Goal: Information Seeking & Learning: Compare options

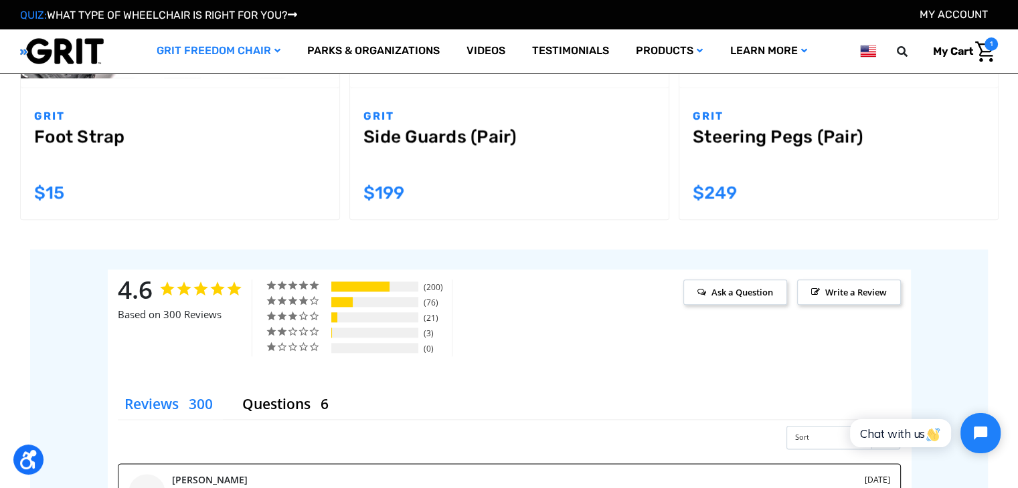
scroll to position [1739, 0]
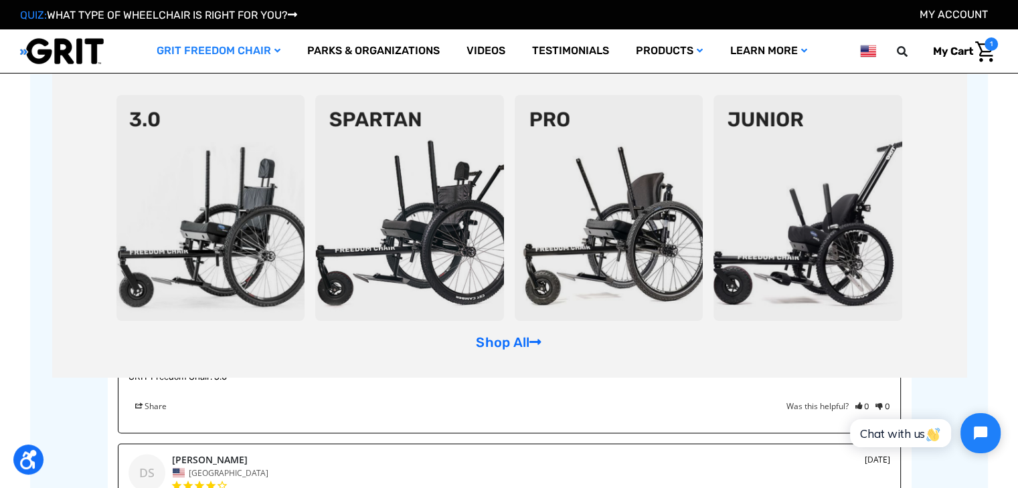
click at [281, 54] on link "GRIT Freedom Chair" at bounding box center [218, 50] width 151 height 43
click at [274, 47] on icon "GRIT Freedom Chair" at bounding box center [277, 50] width 6 height 9
click at [199, 54] on link "GRIT Freedom Chair" at bounding box center [218, 50] width 151 height 43
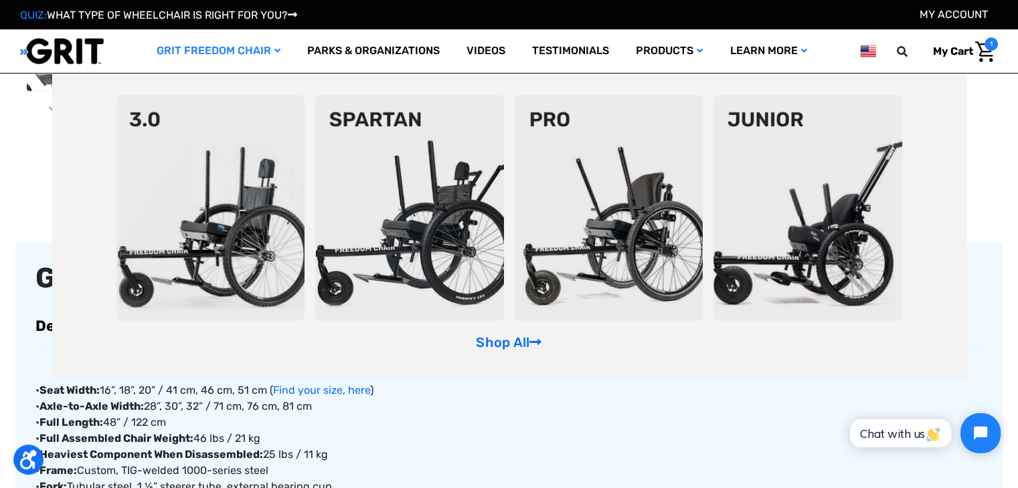
scroll to position [0, 0]
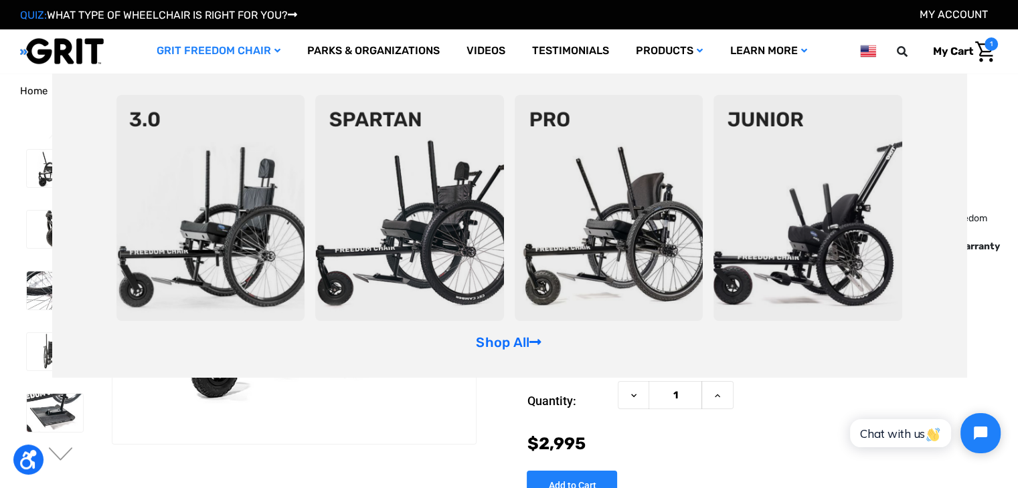
click at [504, 341] on link "Shop All" at bounding box center [509, 342] width 66 height 16
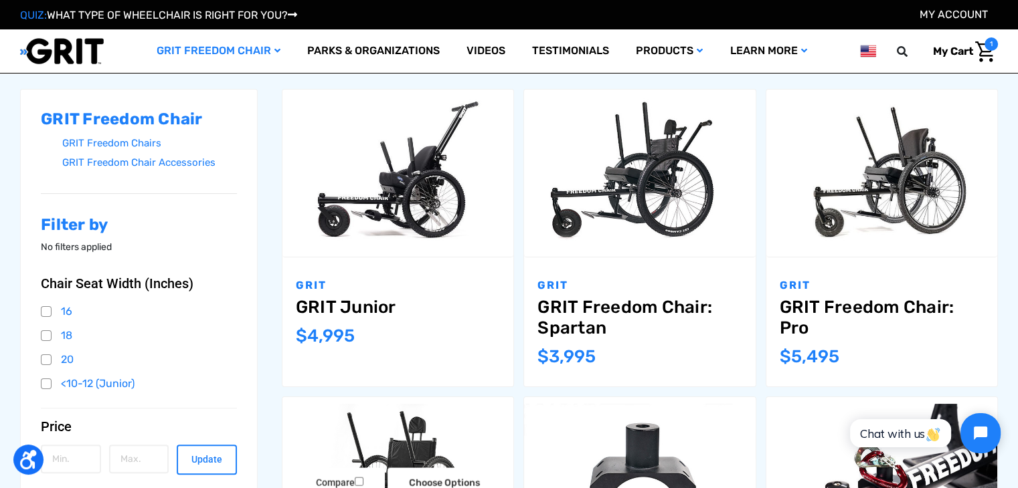
scroll to position [468, 0]
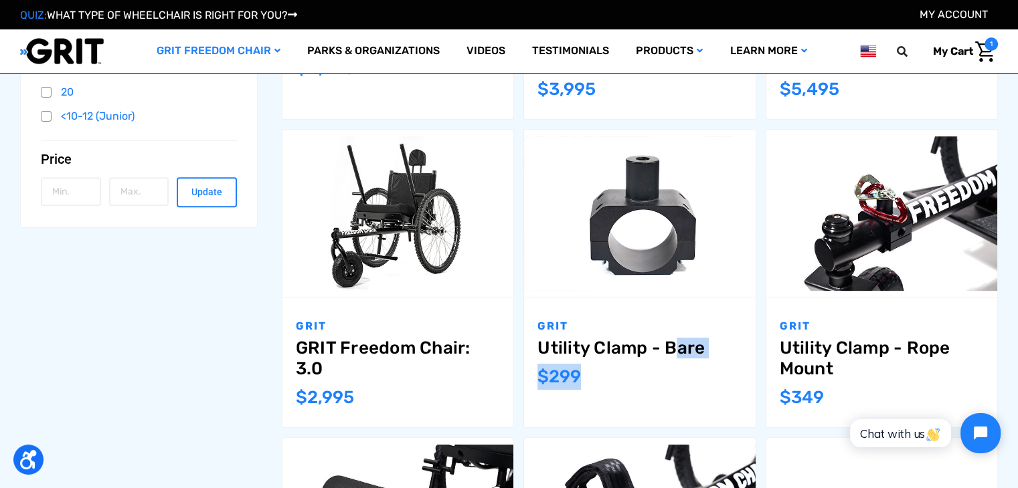
drag, startPoint x: 577, startPoint y: 376, endPoint x: 582, endPoint y: 367, distance: 9.9
click at [551, 357] on div "GRIT Utility Clamp - Bare MSRP: Was: Now: $299" at bounding box center [639, 362] width 231 height 129
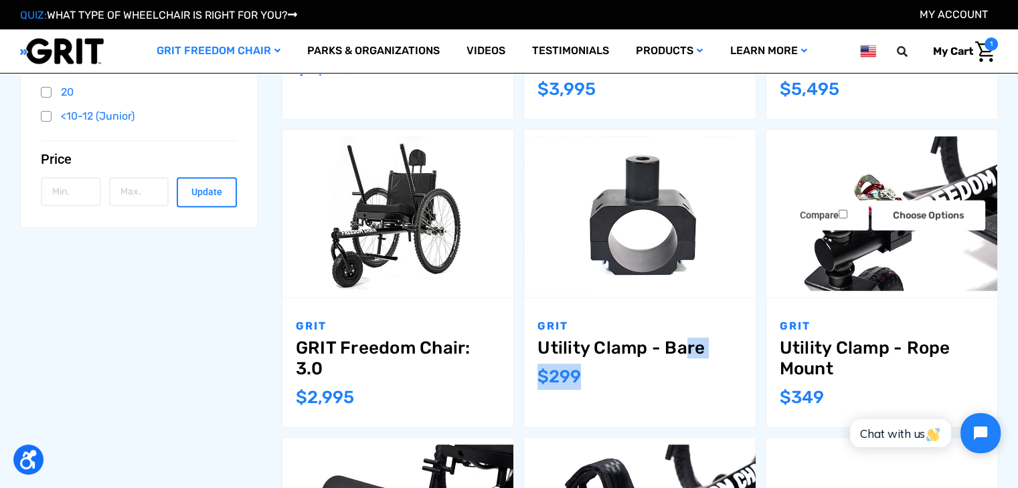
copy div "tility Clamp - Bare MSRP: Was: Now: $299"
drag, startPoint x: 292, startPoint y: 346, endPoint x: 328, endPoint y: 363, distance: 39.8
click at [328, 363] on div "GRIT GRIT Freedom Chair: 3.0 MSRP: Was: Now: $2,995" at bounding box center [397, 362] width 231 height 129
copy link "GRIT Freedom Chair: 3.0"
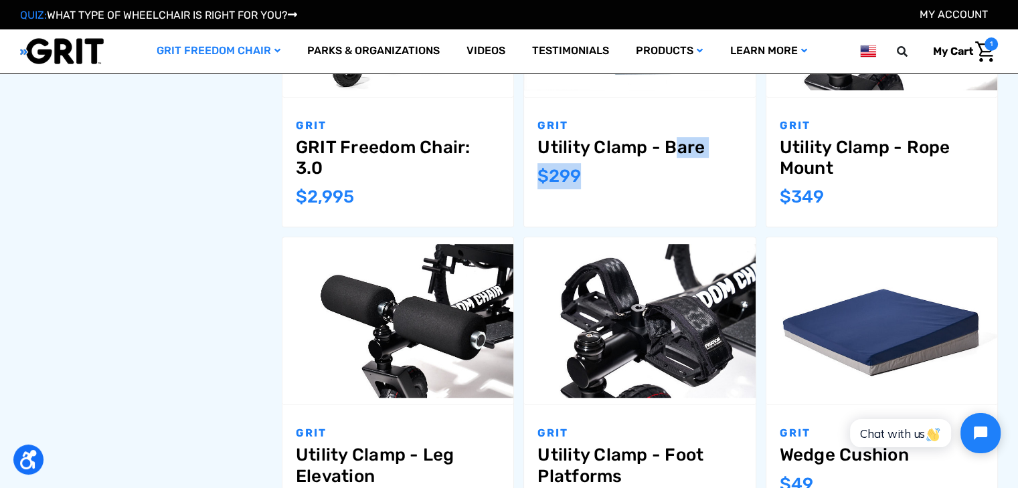
drag, startPoint x: 589, startPoint y: 178, endPoint x: 541, endPoint y: 149, distance: 56.1
click at [541, 149] on div "GRIT Utility Clamp - Bare MSRP: Was: Now: $299" at bounding box center [639, 162] width 231 height 129
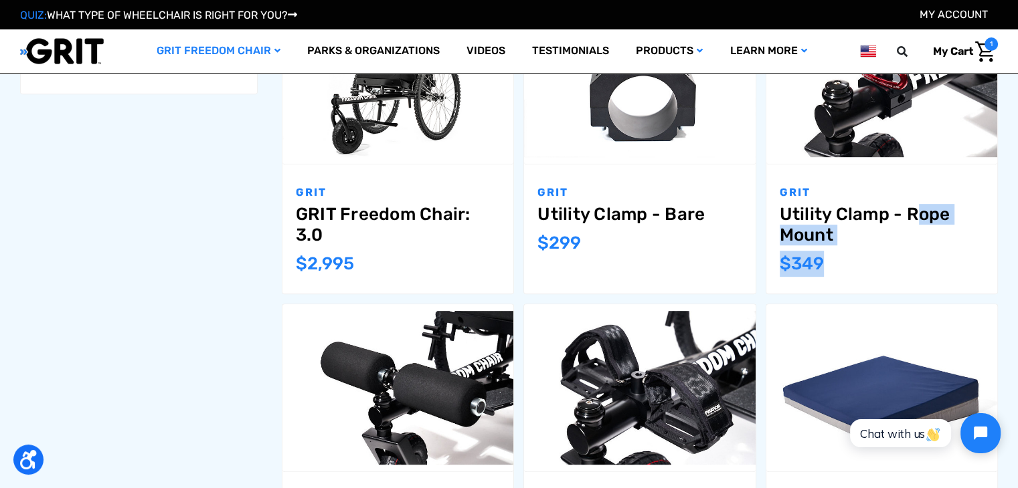
drag, startPoint x: 842, startPoint y: 268, endPoint x: 779, endPoint y: 214, distance: 83.1
click at [779, 214] on div "GRIT Utility Clamp - Rope Mount MSRP: Was: Now: $349" at bounding box center [881, 229] width 231 height 129
copy div "Utility Clamp - Rope Mount MSRP: Was: Now: $349"
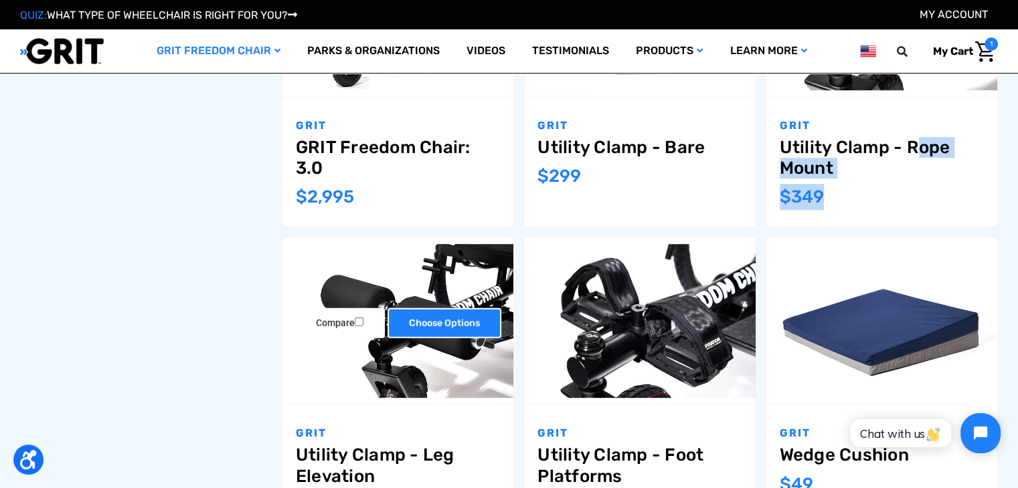
scroll to position [736, 0]
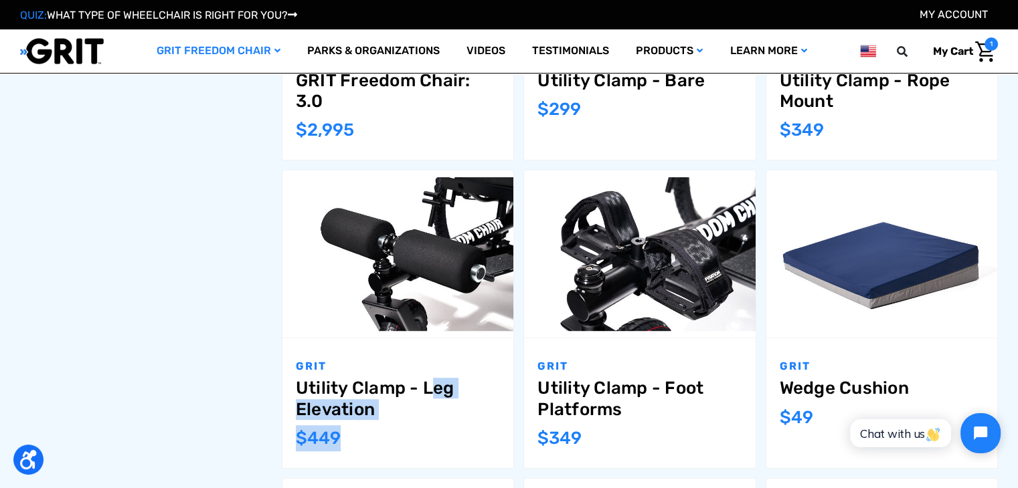
drag, startPoint x: 353, startPoint y: 443, endPoint x: 300, endPoint y: 389, distance: 75.7
click at [300, 389] on div "GRIT Utility Clamp - Leg Elevation MSRP: Was: Now: $449" at bounding box center [397, 403] width 231 height 129
copy div "Utility Clamp - Leg Elevation MSRP: Was: Now: $449"
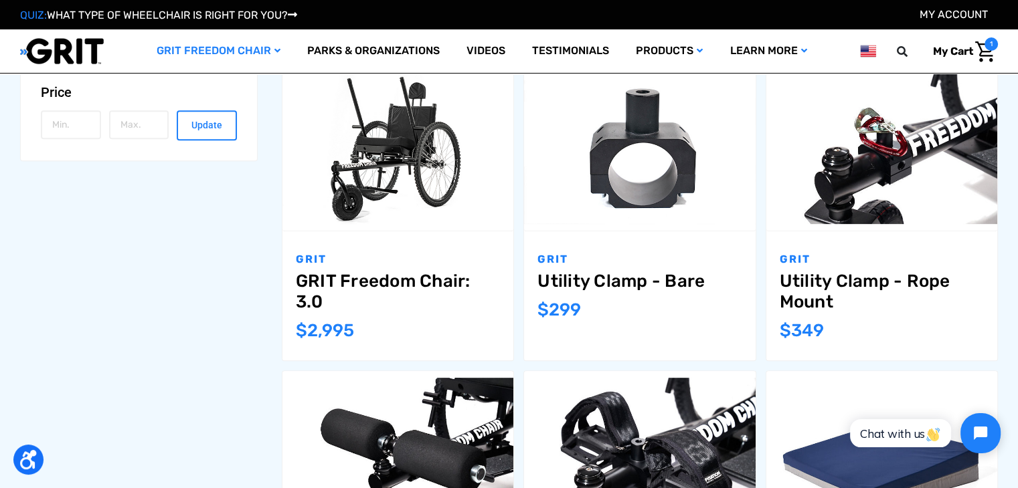
drag, startPoint x: 253, startPoint y: 278, endPoint x: 359, endPoint y: 300, distance: 108.1
copy link "GRIT Freedom Chair: 3.0"
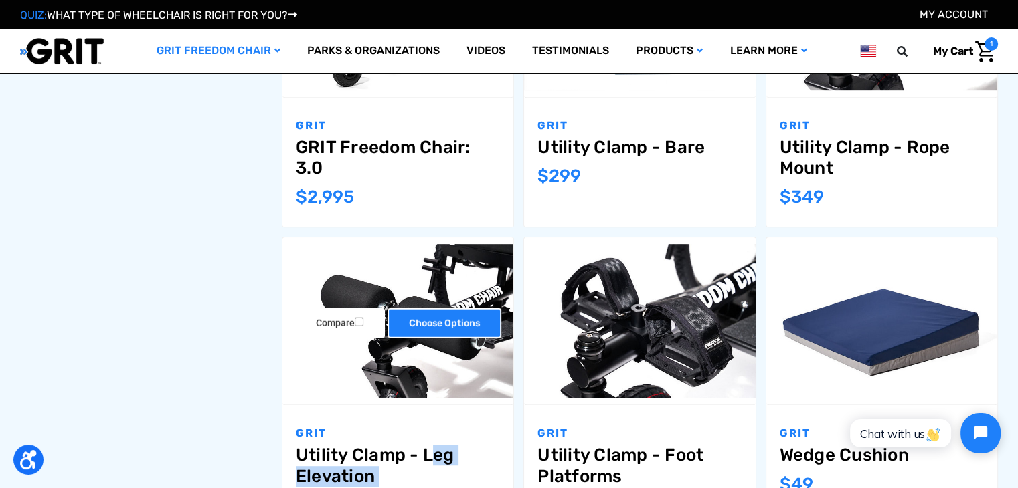
scroll to position [736, 0]
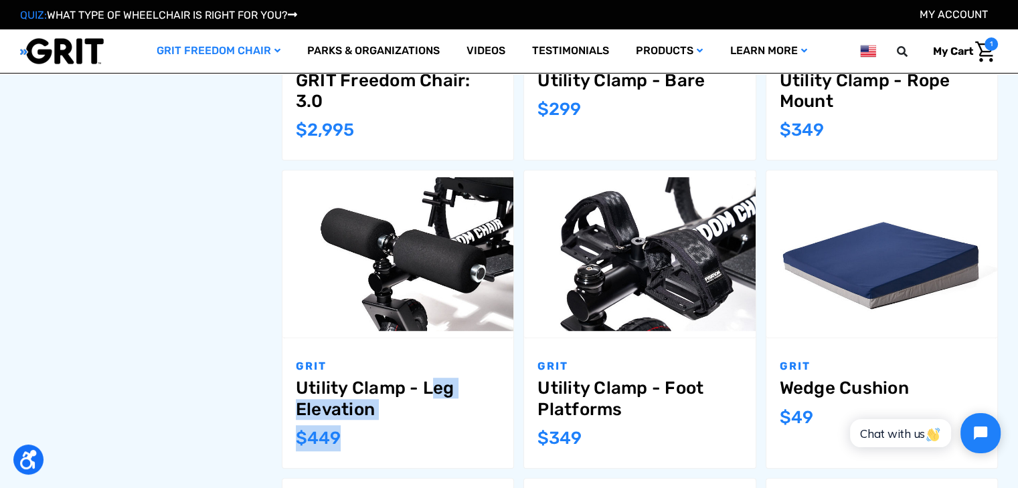
drag, startPoint x: 351, startPoint y: 437, endPoint x: 286, endPoint y: 389, distance: 80.3
click at [286, 389] on div "GRIT Utility Clamp - Leg Elevation MSRP: Was: Now: $449" at bounding box center [397, 403] width 231 height 129
copy div "Utility Clamp - Leg Elevation MSRP: Was: Now: $449"
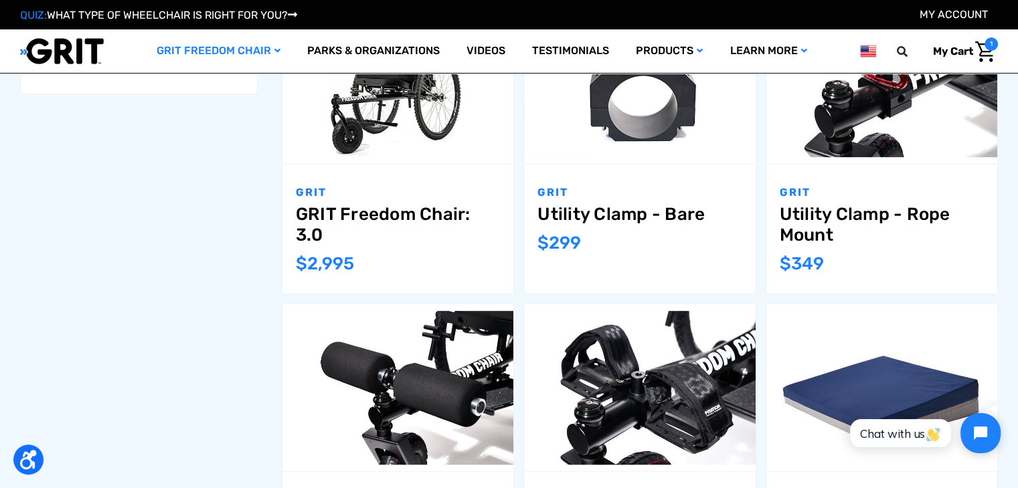
drag, startPoint x: 288, startPoint y: 213, endPoint x: 366, endPoint y: 242, distance: 83.0
click at [366, 242] on div "GRIT GRIT Freedom Chair: 3.0 MSRP: Was: Now: $2,995" at bounding box center [397, 229] width 231 height 129
copy link "GRIT Freedom Chair: 3.0"
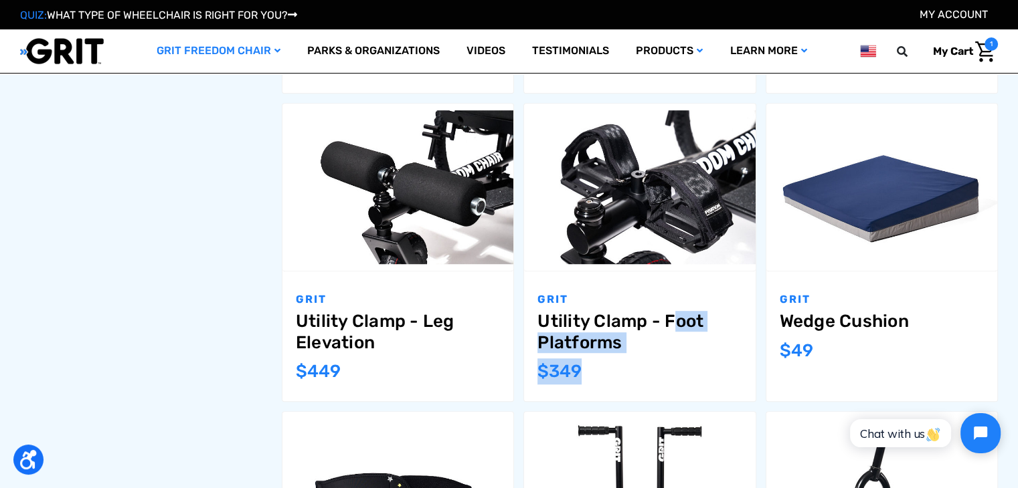
drag, startPoint x: 583, startPoint y: 373, endPoint x: 533, endPoint y: 319, distance: 72.9
click at [533, 319] on div "GRIT Utility Clamp - Foot Platforms MSRP: Was: Now: $349" at bounding box center [639, 336] width 231 height 129
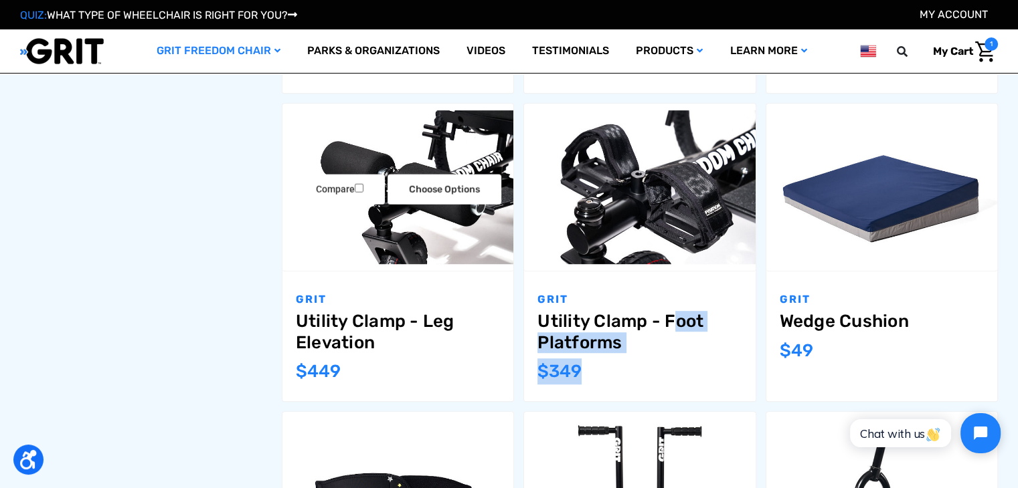
copy div "Utility Clamp - Foot Platforms MSRP: Was: Now: $349"
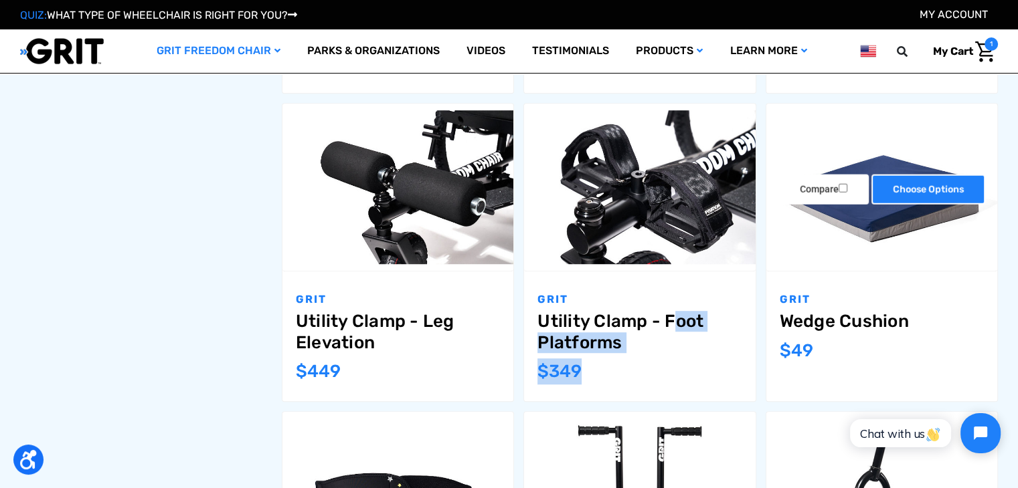
click at [921, 189] on link "Choose Options" at bounding box center [928, 190] width 114 height 30
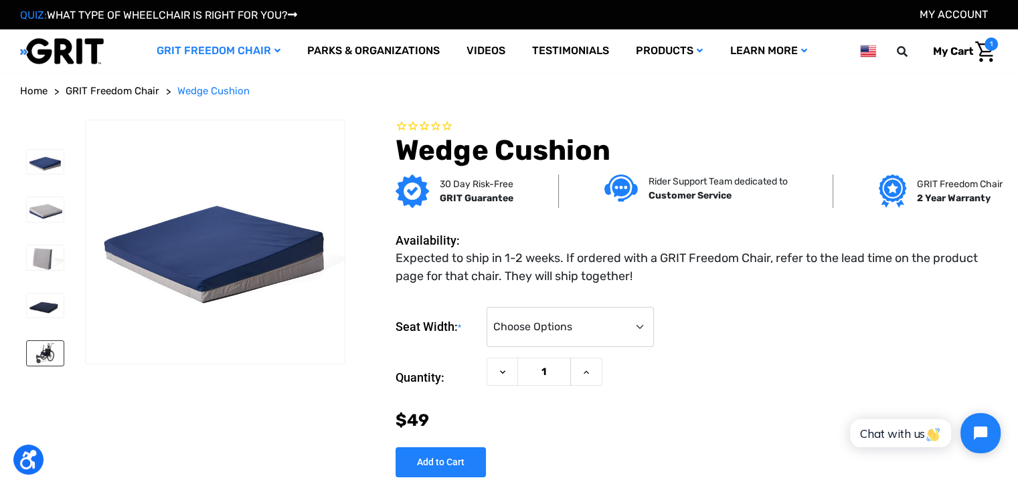
click at [41, 351] on img at bounding box center [45, 353] width 37 height 25
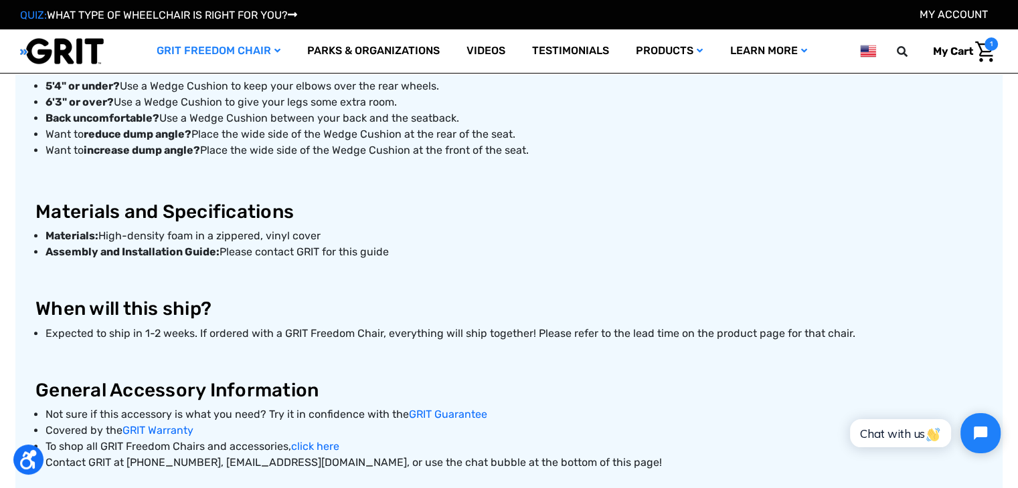
scroll to position [669, 0]
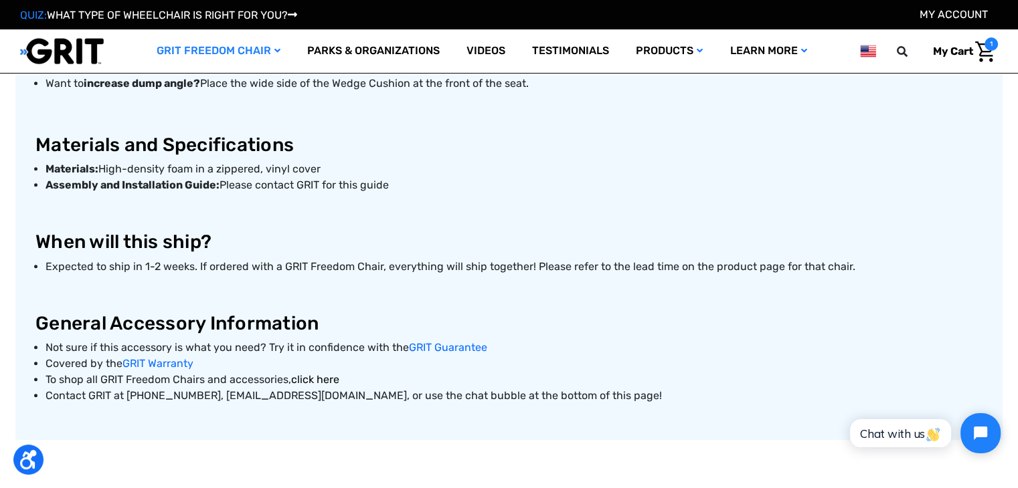
click at [322, 381] on link "click here" at bounding box center [315, 379] width 48 height 13
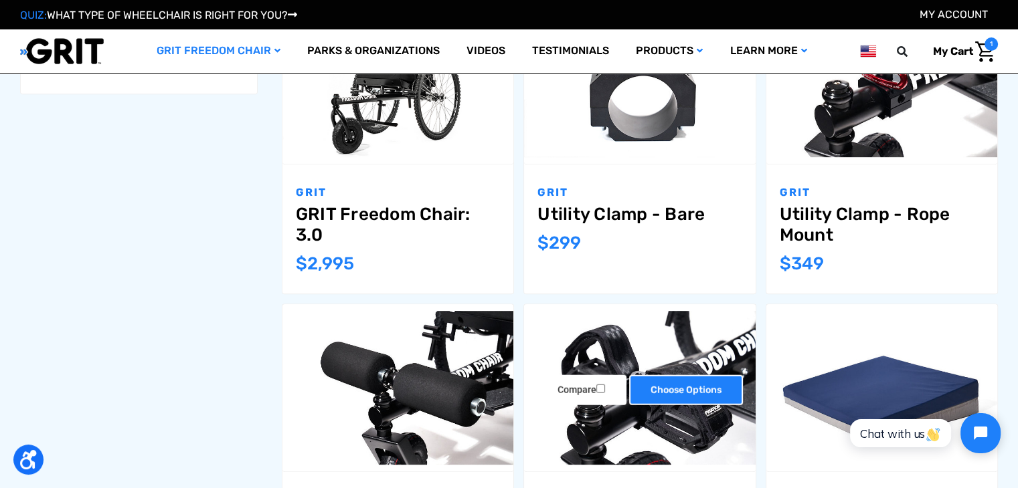
scroll to position [870, 0]
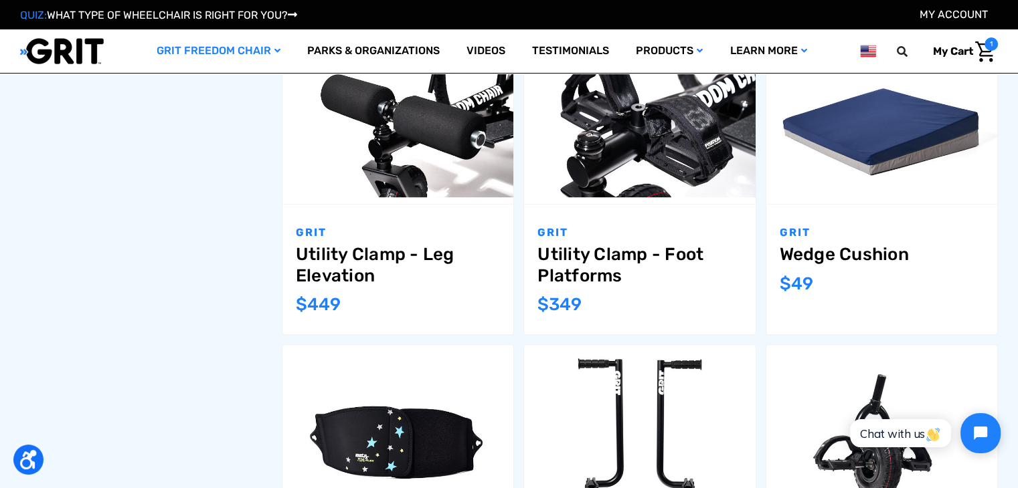
drag, startPoint x: 816, startPoint y: 282, endPoint x: 776, endPoint y: 253, distance: 49.4
click at [776, 253] on div "GRIT Wedge Cushion MSRP: Was: Now: $49" at bounding box center [881, 269] width 231 height 129
copy div "Wedge Cushion MSRP: Was: Now: $49"
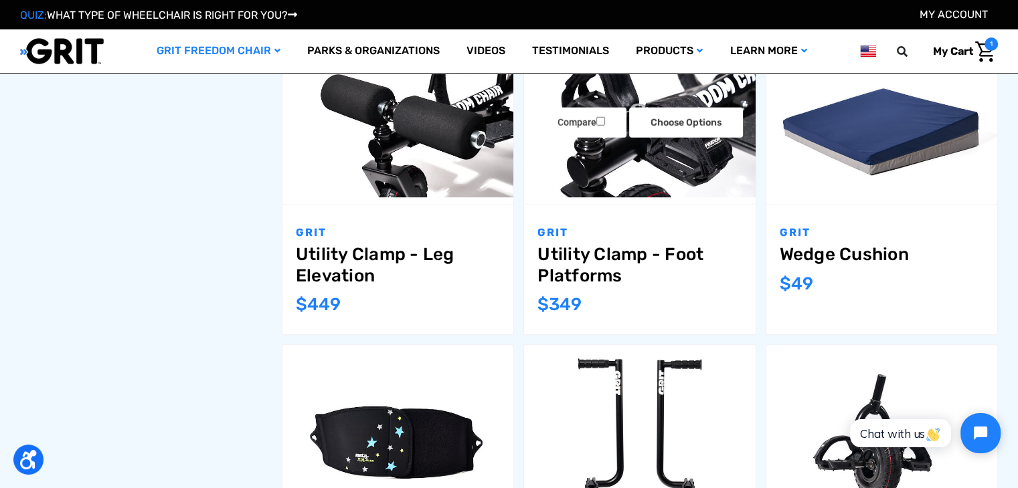
scroll to position [1070, 0]
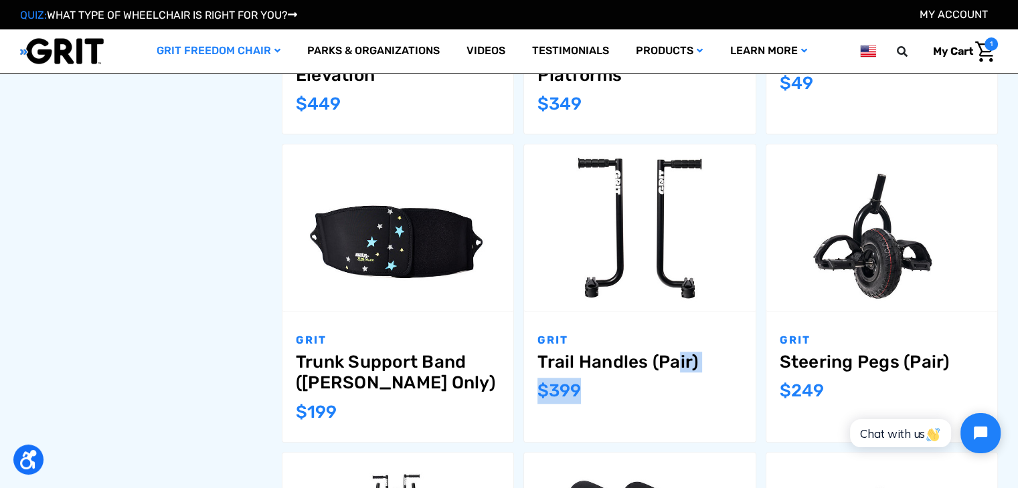
drag, startPoint x: 587, startPoint y: 394, endPoint x: 538, endPoint y: 361, distance: 59.7
click at [538, 361] on div "GRIT Trail Handles (Pair) MSRP: Was: Now: $399" at bounding box center [639, 376] width 231 height 129
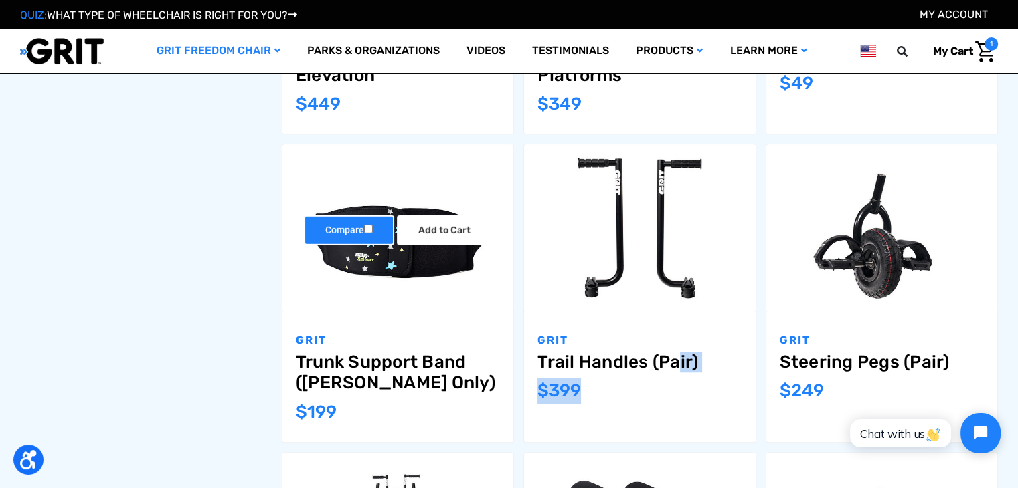
copy div "Trail Handles (Pair) MSRP: Was: Now: $399"
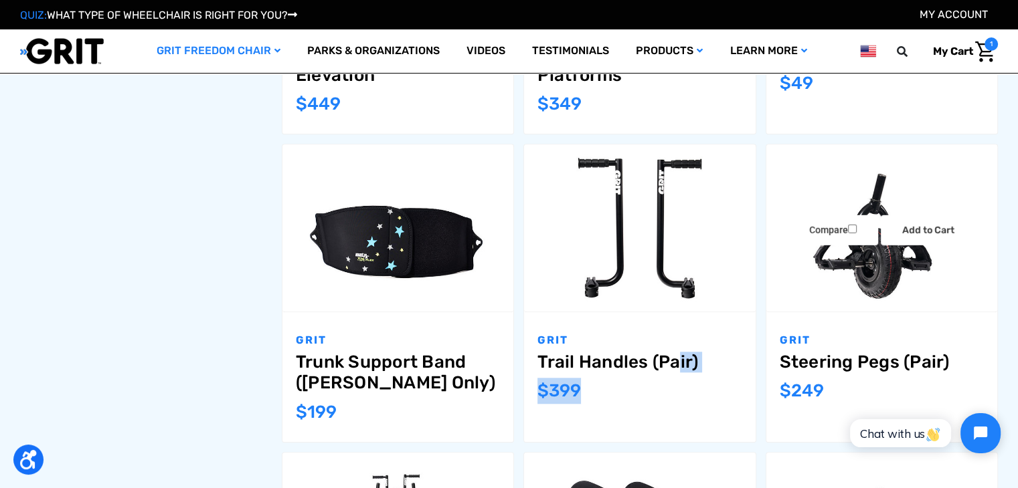
scroll to position [1204, 0]
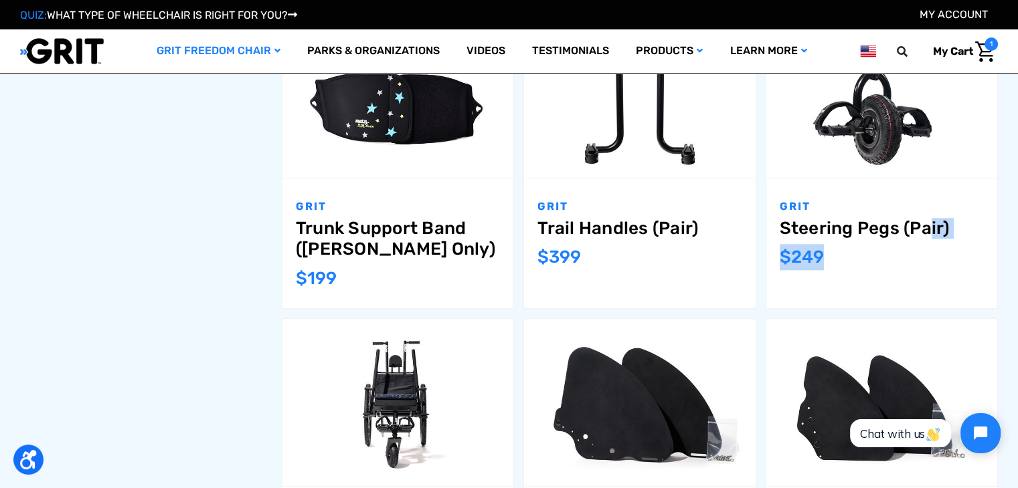
drag, startPoint x: 824, startPoint y: 263, endPoint x: 770, endPoint y: 220, distance: 69.1
click at [770, 220] on div "GRIT Steering Pegs (Pair) MSRP: Was: Now: $249" at bounding box center [881, 243] width 231 height 129
copy div "Steering Pegs (Pair) MSRP: Was: Now: $249"
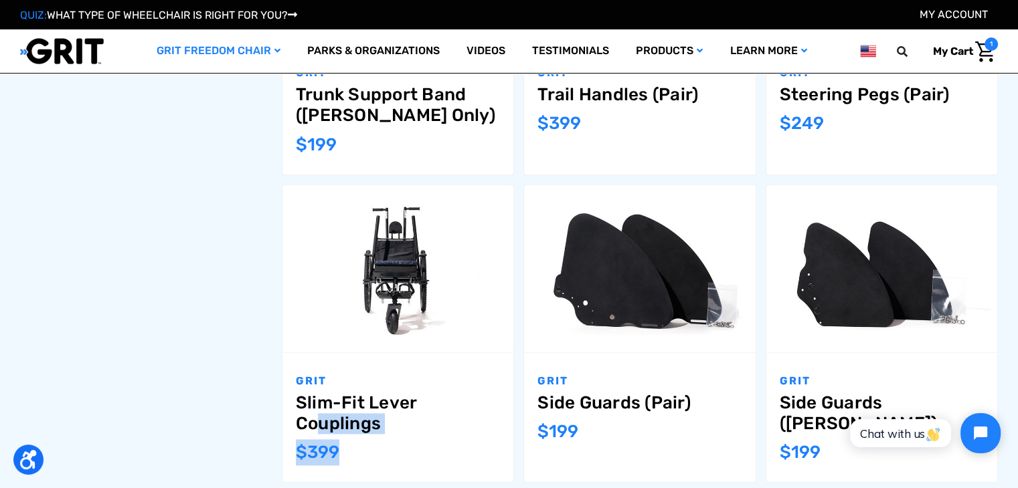
drag, startPoint x: 361, startPoint y: 453, endPoint x: 298, endPoint y: 406, distance: 78.9
click at [298, 406] on div "GRIT Slim-Fit Lever Couplings MSRP: Was: Now: $399" at bounding box center [397, 417] width 231 height 129
copy div "Slim-Fit Lever Couplings MSRP: Was: Now: $399"
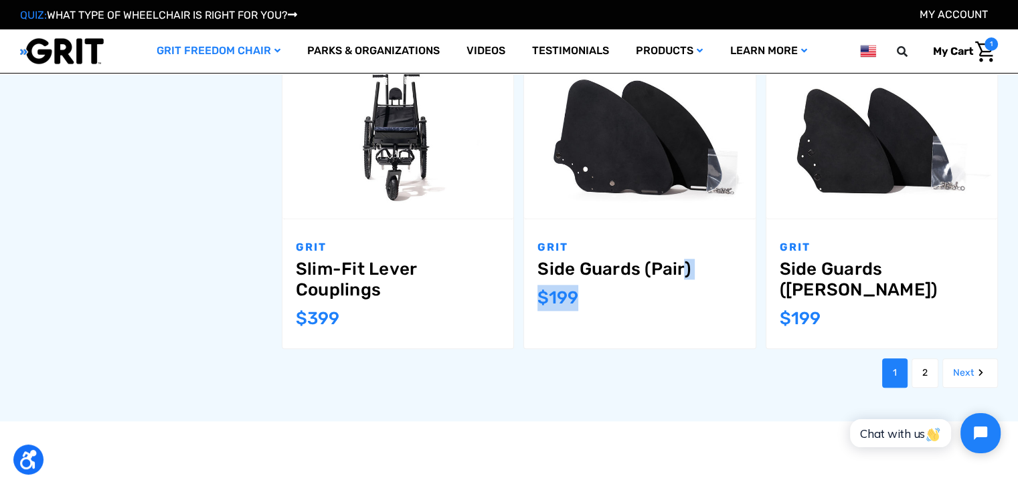
drag, startPoint x: 573, startPoint y: 292, endPoint x: 542, endPoint y: 268, distance: 39.6
click at [542, 268] on div "GRIT Side Guards (Pair) MSRP: Was: Now: $199" at bounding box center [639, 283] width 231 height 129
copy div "Side Guards (Pair) MSRP: Was: Now: $199"
click at [923, 375] on link "2" at bounding box center [924, 373] width 27 height 29
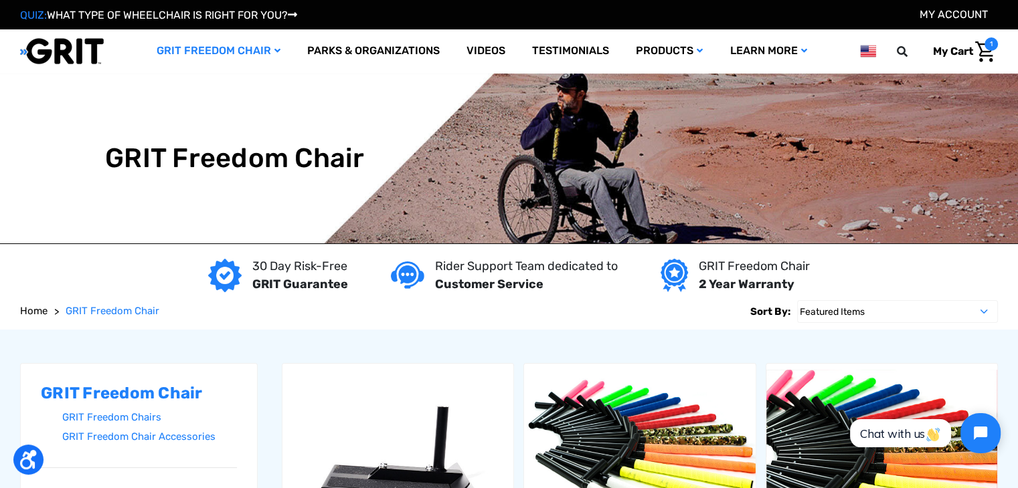
scroll to position [201, 0]
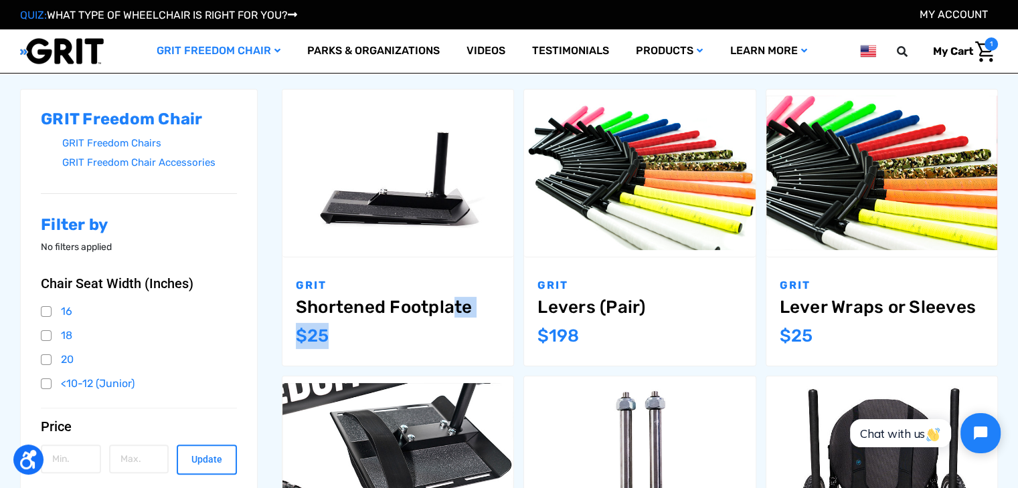
drag, startPoint x: 330, startPoint y: 337, endPoint x: 294, endPoint y: 311, distance: 44.2
click at [294, 311] on div "GRIT Shortened Footplate MSRP: Was: Now: $25" at bounding box center [397, 312] width 231 height 108
copy div "Shortened Footplate MSRP: Was: Now: $25"
drag, startPoint x: 583, startPoint y: 338, endPoint x: 541, endPoint y: 315, distance: 47.9
click at [541, 315] on div "GRIT Levers (Pair) MSRP: Was: Now: $198" at bounding box center [639, 312] width 231 height 108
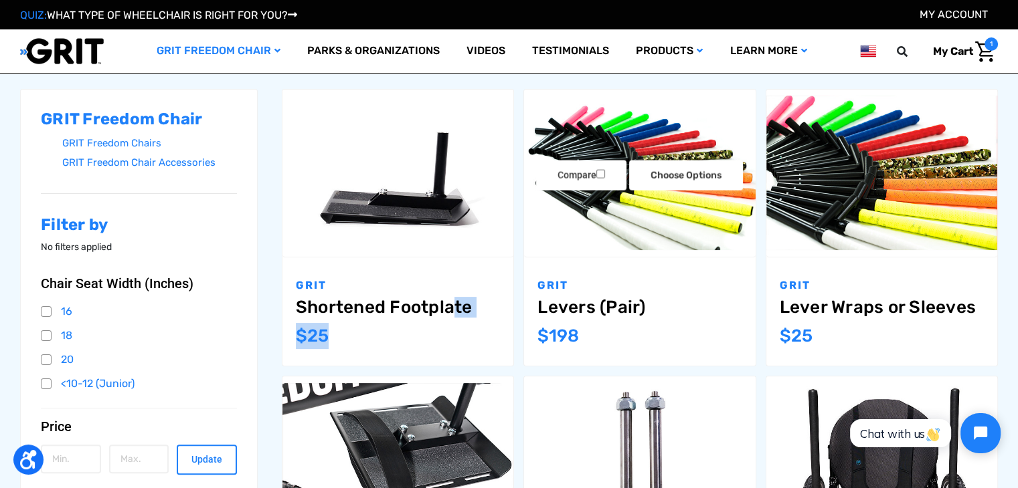
copy div "Levers (Pair) MSRP: Was: Now: $198"
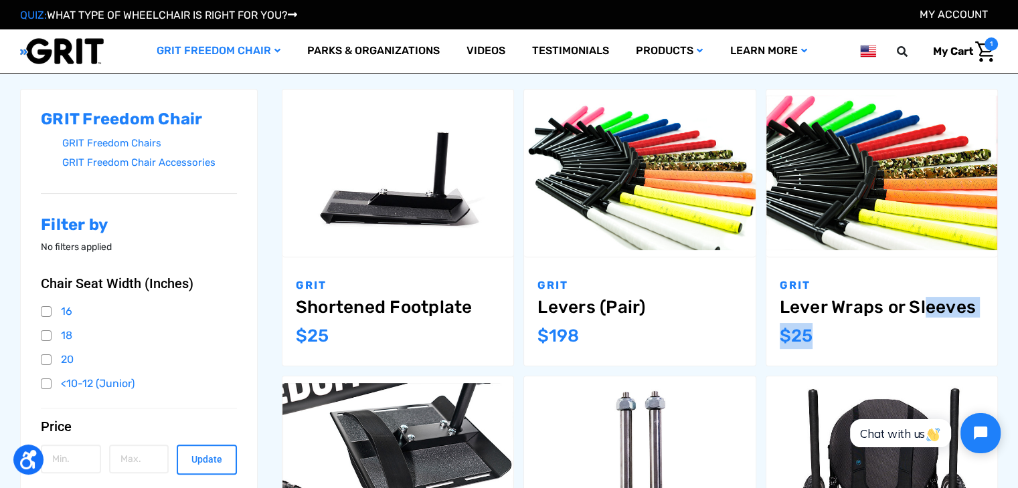
drag, startPoint x: 818, startPoint y: 338, endPoint x: 772, endPoint y: 313, distance: 52.4
click at [772, 313] on div "GRIT Lever Wraps or Sleeves MSRP: Was: Now: $25" at bounding box center [881, 312] width 231 height 108
copy div "Lever Wraps or Sleeves MSRP: Was: Now: $25"
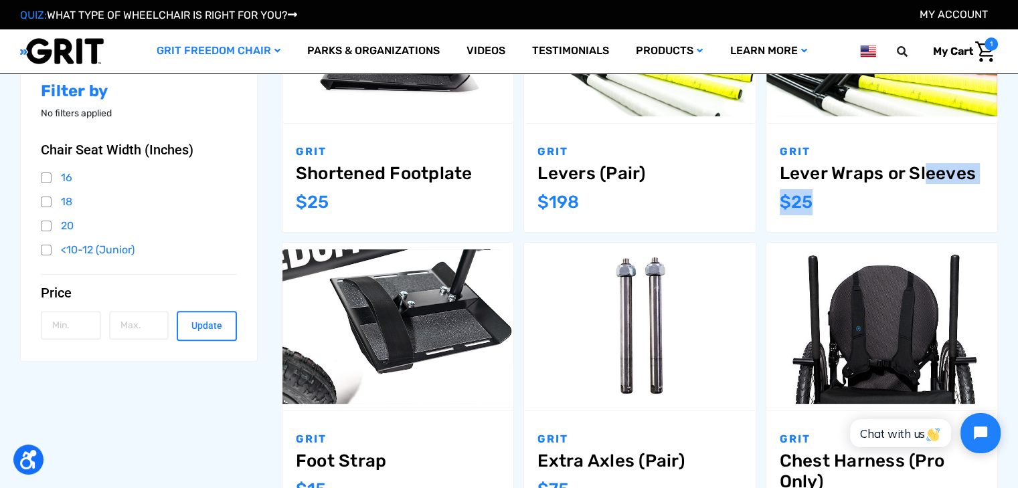
scroll to position [468, 0]
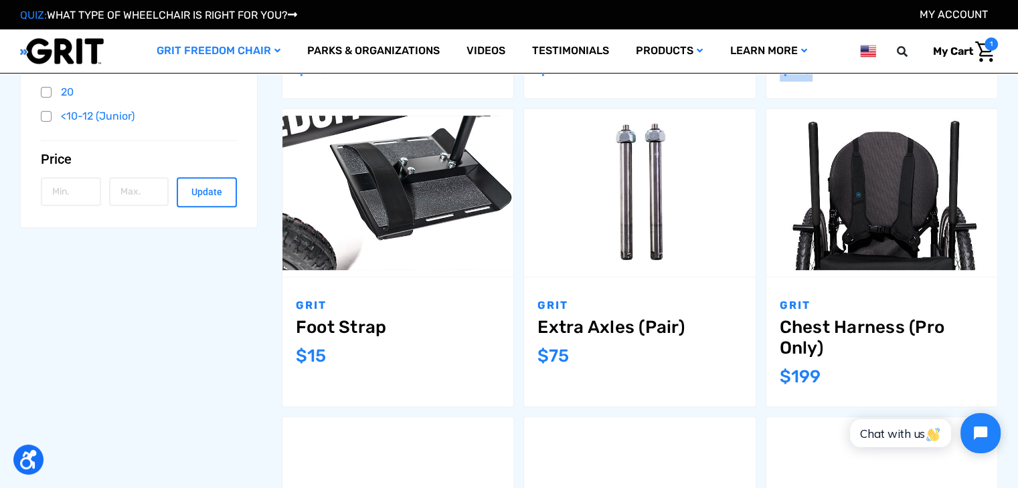
drag, startPoint x: 342, startPoint y: 365, endPoint x: 296, endPoint y: 324, distance: 60.7
click at [296, 324] on div "GRIT Foot Strap MSRP: Was: Now: $15" at bounding box center [397, 342] width 231 height 129
copy div "Foot Strap MSRP: Was: Now: $15"
drag, startPoint x: 559, startPoint y: 361, endPoint x: 538, endPoint y: 330, distance: 37.5
click at [538, 330] on div "GRIT Extra Axles (Pair) MSRP: Was: Now: $75" at bounding box center [639, 342] width 231 height 129
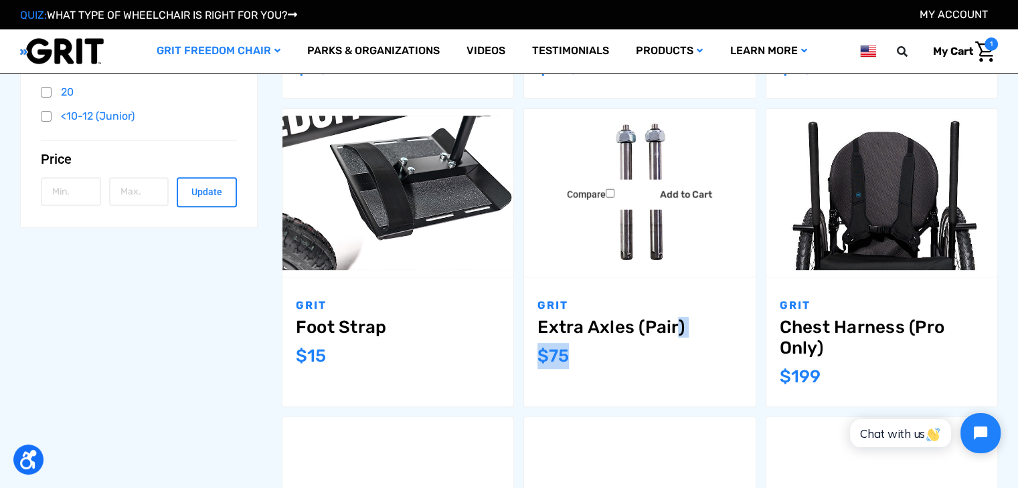
copy div "Extra Axles (Pair) MSRP: Was: Now: $75"
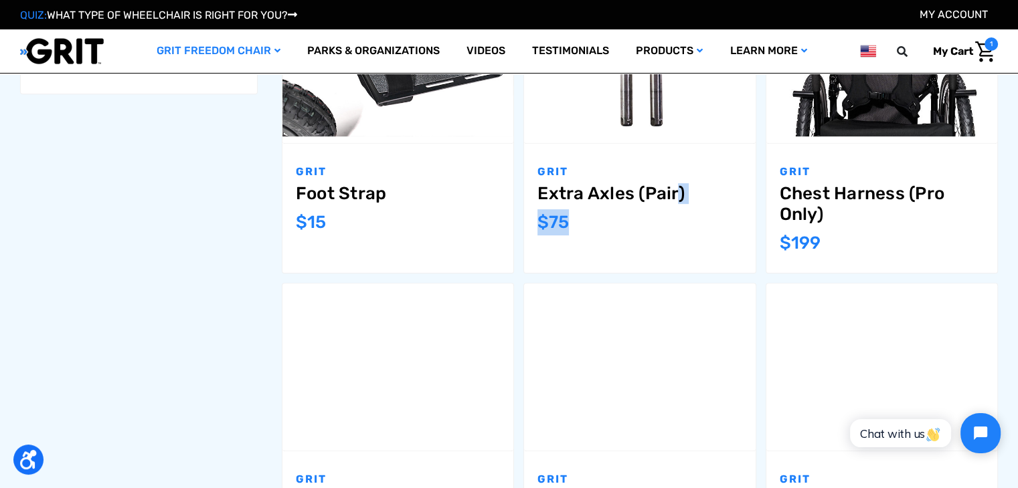
scroll to position [736, 0]
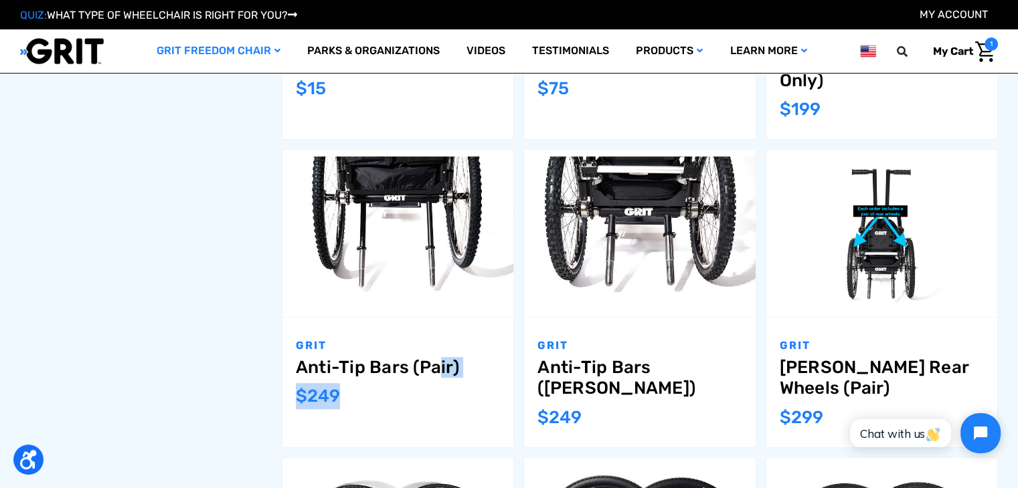
drag, startPoint x: 343, startPoint y: 399, endPoint x: 298, endPoint y: 372, distance: 53.1
click at [298, 372] on div "GRIT Anti-Tip Bars (Pair) MSRP: Was: Now: $249" at bounding box center [397, 382] width 231 height 129
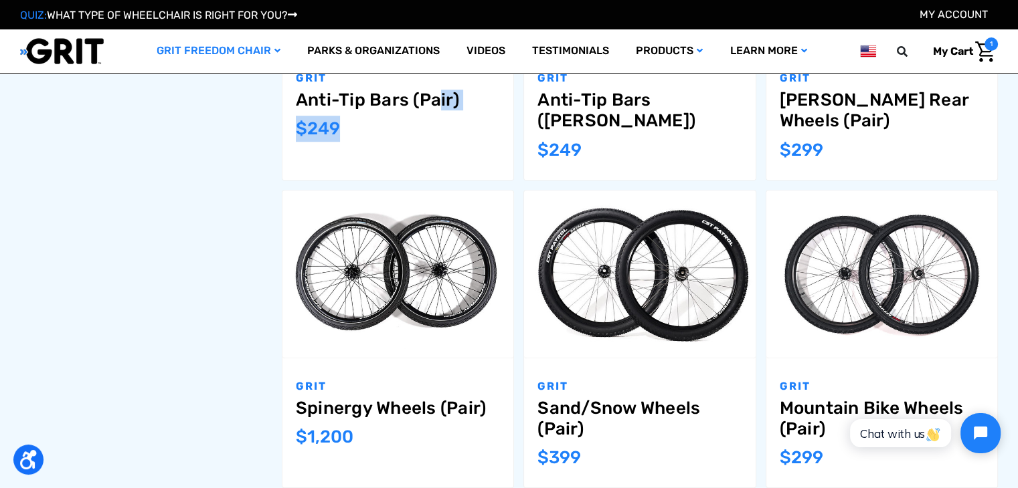
scroll to position [1204, 0]
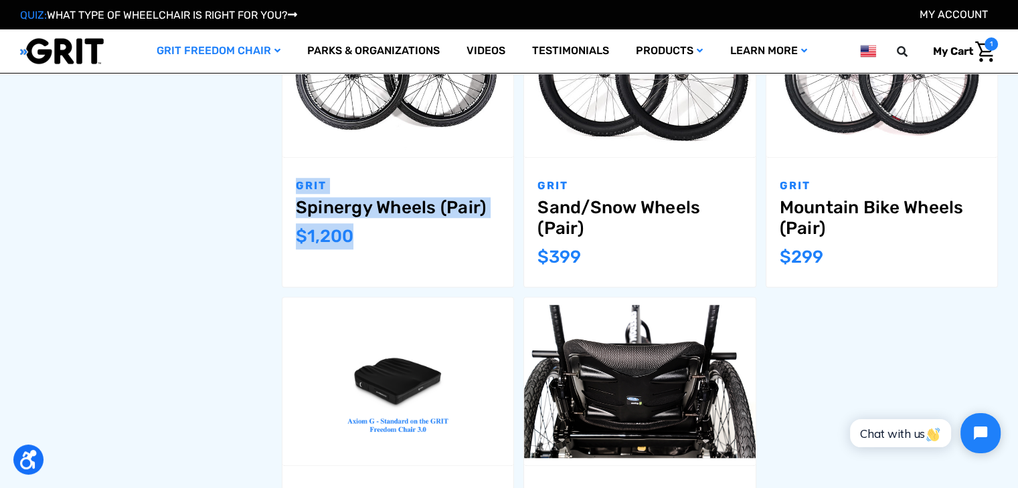
drag, startPoint x: 344, startPoint y: 229, endPoint x: 292, endPoint y: 183, distance: 69.7
click at [292, 183] on div "GRIT Spinergy Wheels (Pair) MSRP: Was: Now: $1,200" at bounding box center [397, 222] width 231 height 129
click at [413, 237] on div "Now: $1,200" at bounding box center [398, 236] width 204 height 26
drag, startPoint x: 371, startPoint y: 237, endPoint x: 273, endPoint y: 211, distance: 101.7
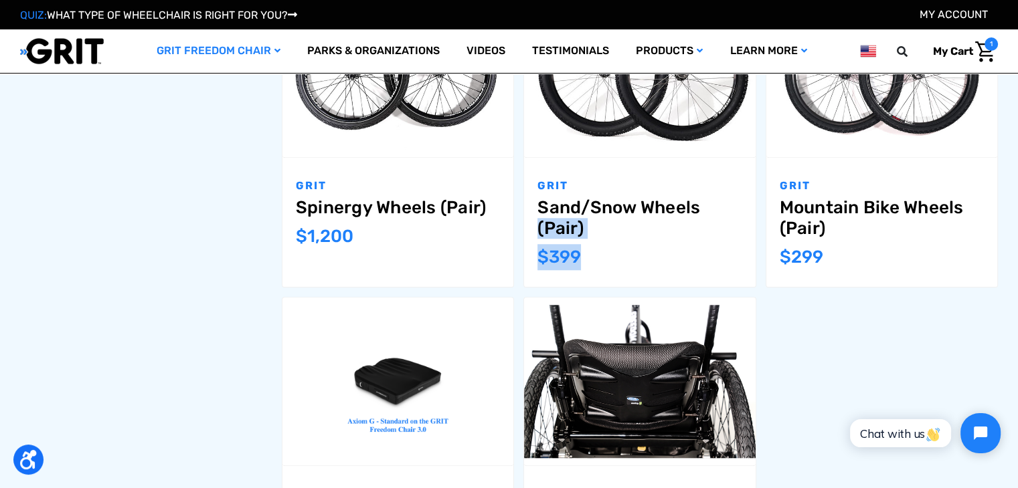
drag, startPoint x: 584, startPoint y: 260, endPoint x: 534, endPoint y: 213, distance: 69.1
click at [534, 213] on div "GRIT Sand/Snow Wheels (Pair) MSRP: Was: Now: $399" at bounding box center [639, 222] width 231 height 129
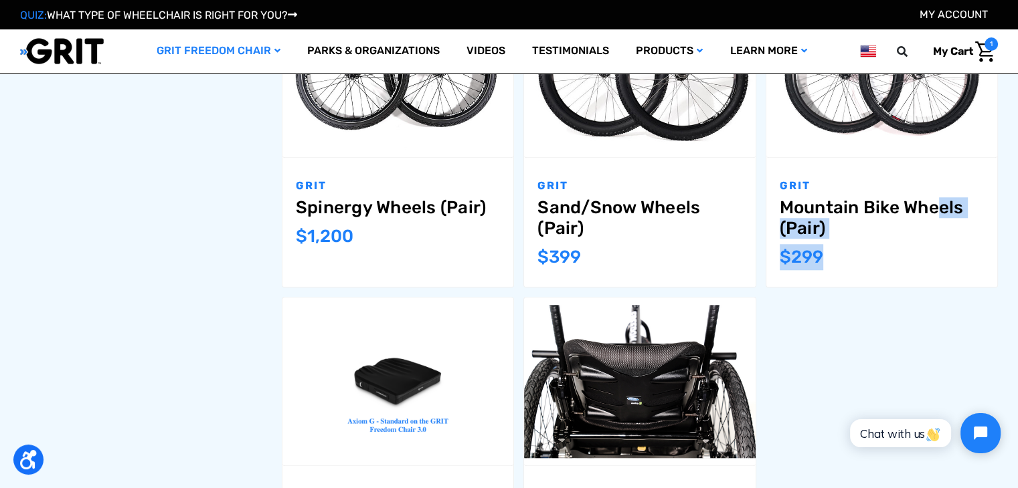
drag, startPoint x: 830, startPoint y: 246, endPoint x: 781, endPoint y: 210, distance: 60.2
click at [781, 210] on div "GRIT Mountain Bike Wheels (Pair) MSRP: Was: Now: $299" at bounding box center [881, 222] width 231 height 129
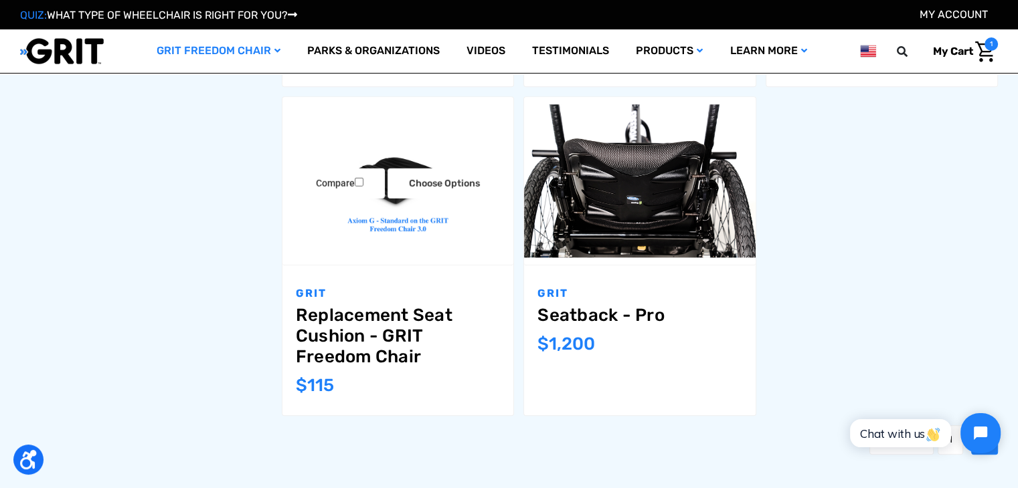
click at [389, 217] on img "Replacement Seat Cushion - GRIT Freedom Chair,$115.00\a" at bounding box center [397, 180] width 231 height 167
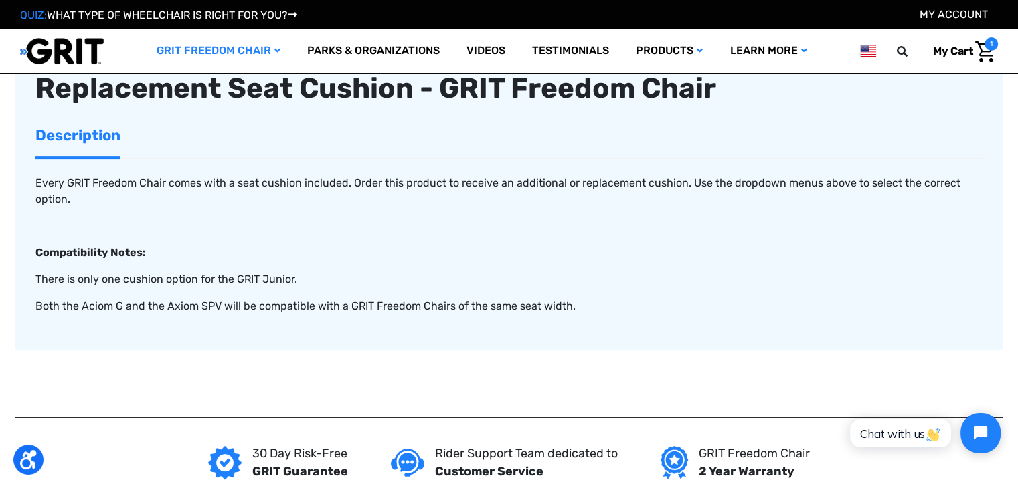
scroll to position [401, 0]
